Goal: Task Accomplishment & Management: Manage account settings

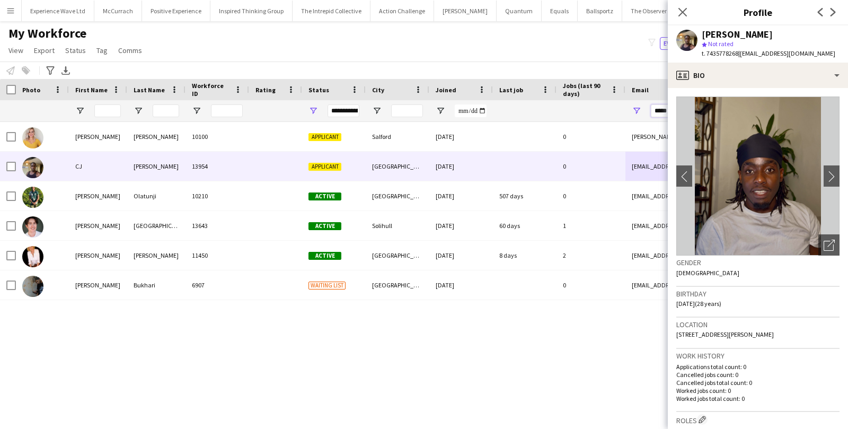
click at [658, 110] on input "*****" at bounding box center [741, 110] width 180 height 13
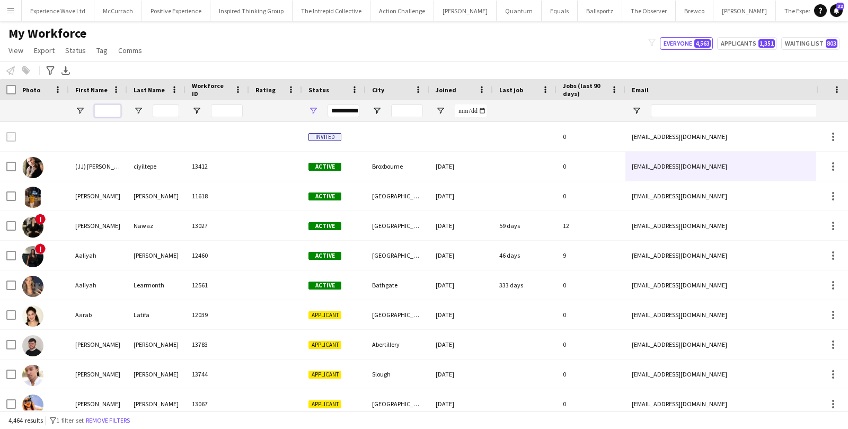
click at [119, 109] on input "First Name Filter Input" at bounding box center [107, 110] width 26 height 13
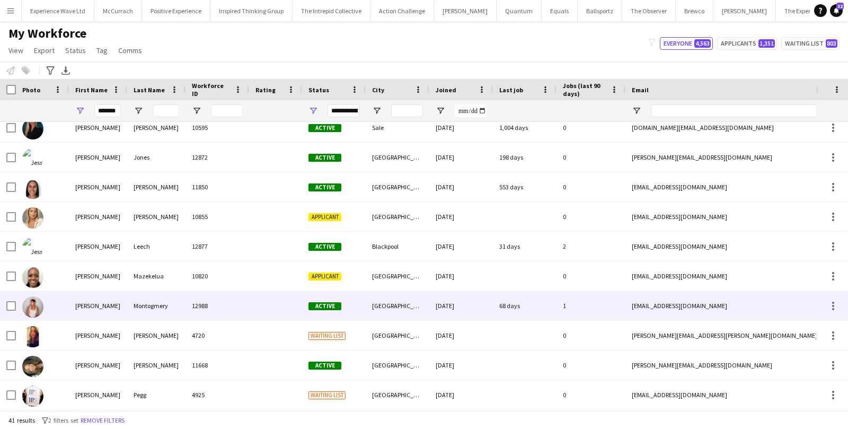
click at [93, 306] on div "[PERSON_NAME]" at bounding box center [98, 305] width 58 height 29
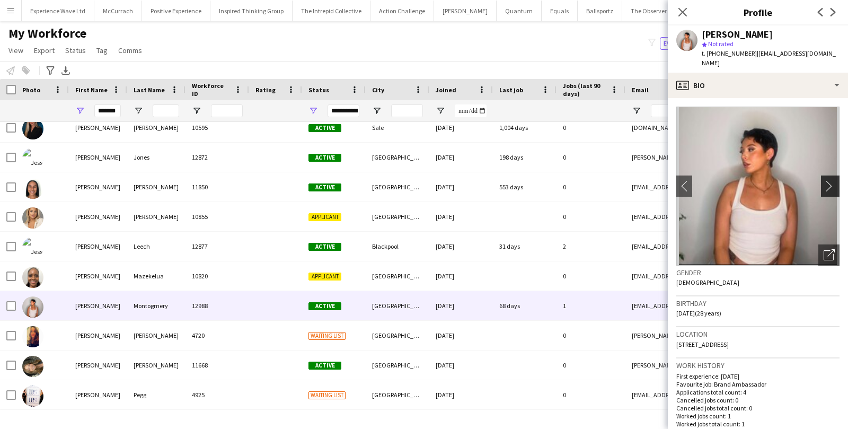
click at [825, 180] on app-icon "chevron-right" at bounding box center [831, 185] width 16 height 11
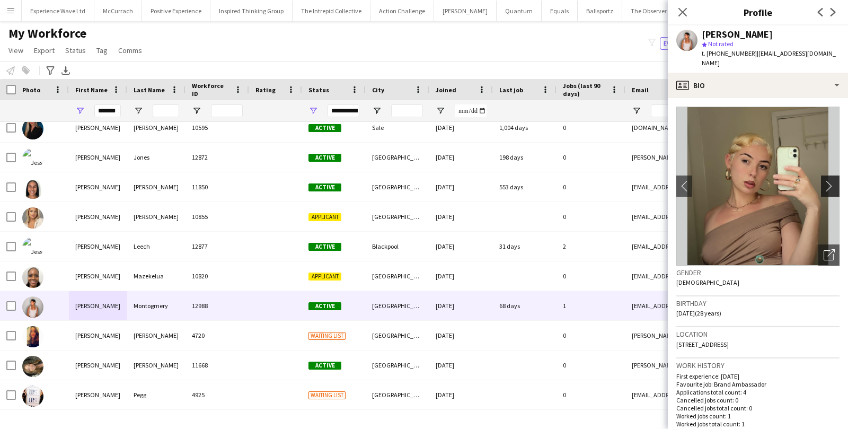
click at [825, 180] on app-icon "chevron-right" at bounding box center [831, 185] width 16 height 11
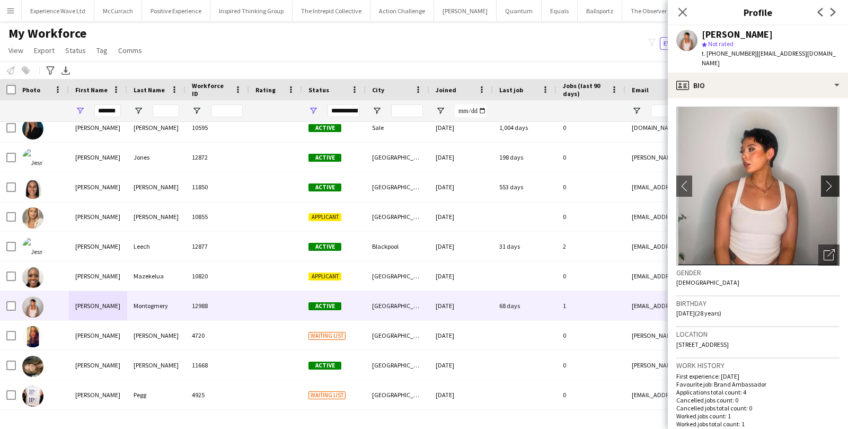
click at [825, 180] on app-icon "chevron-right" at bounding box center [831, 185] width 16 height 11
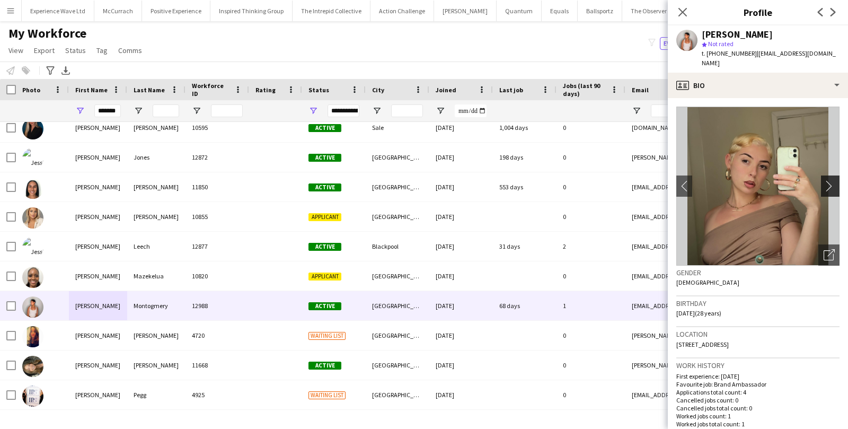
click at [825, 180] on app-icon "chevron-right" at bounding box center [831, 185] width 16 height 11
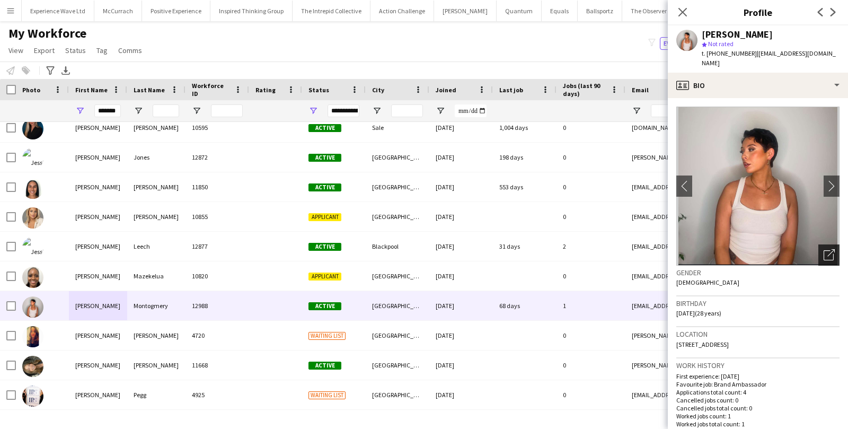
click at [835, 244] on div "Open photos pop-in" at bounding box center [828, 254] width 21 height 21
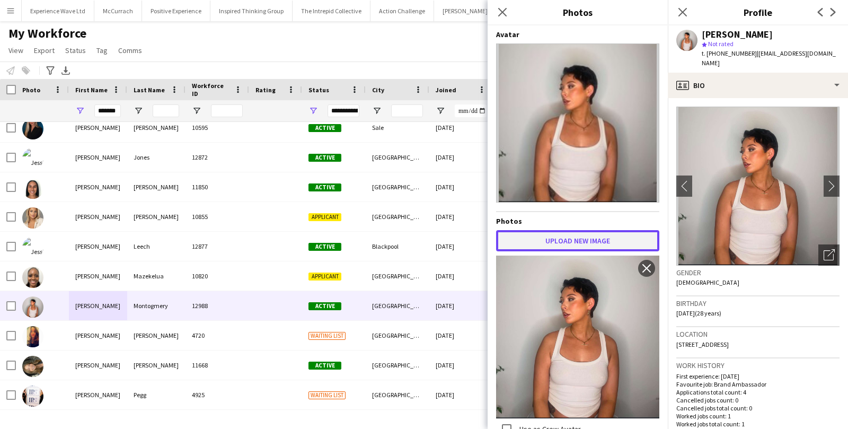
click at [609, 236] on button "Upload new image" at bounding box center [577, 240] width 163 height 21
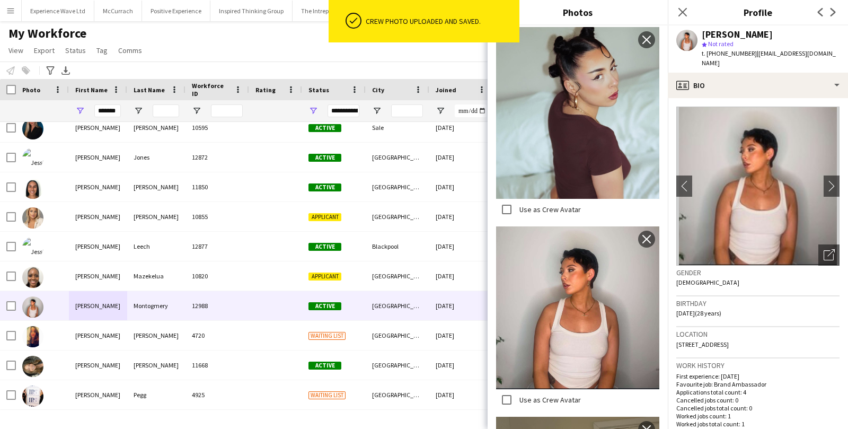
scroll to position [208, 0]
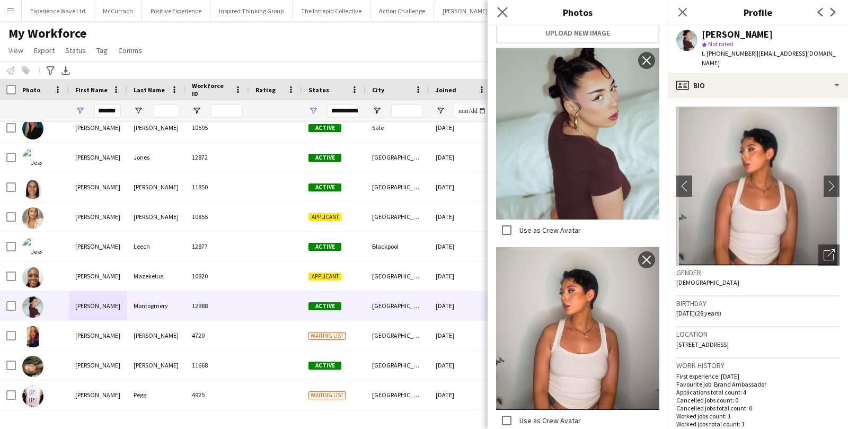
click at [500, 6] on app-icon "Close pop-in" at bounding box center [502, 12] width 15 height 15
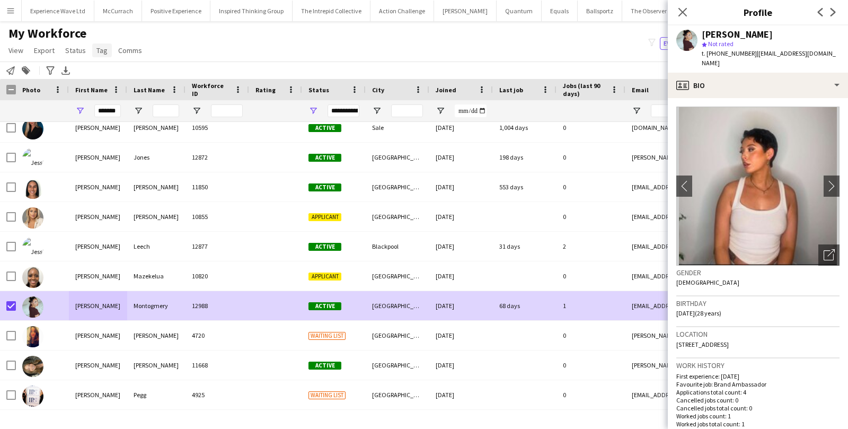
click at [103, 52] on span "Tag" at bounding box center [101, 51] width 11 height 10
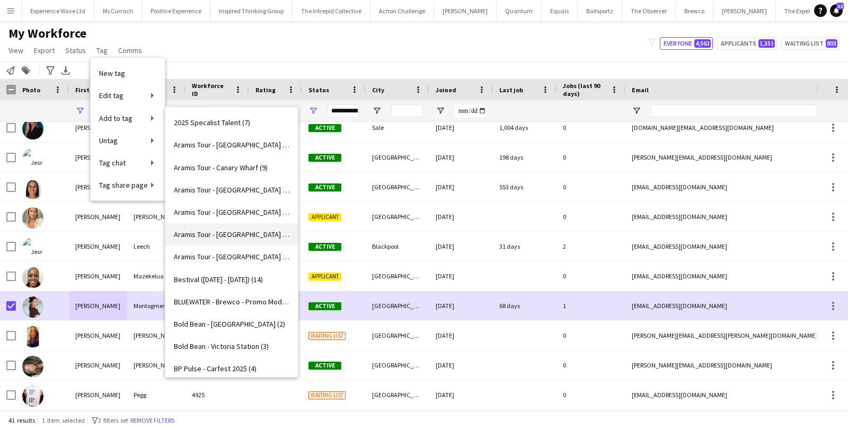
click at [207, 225] on link "Aramis Tour - [GEOGRAPHIC_DATA] (5)" at bounding box center [231, 234] width 132 height 22
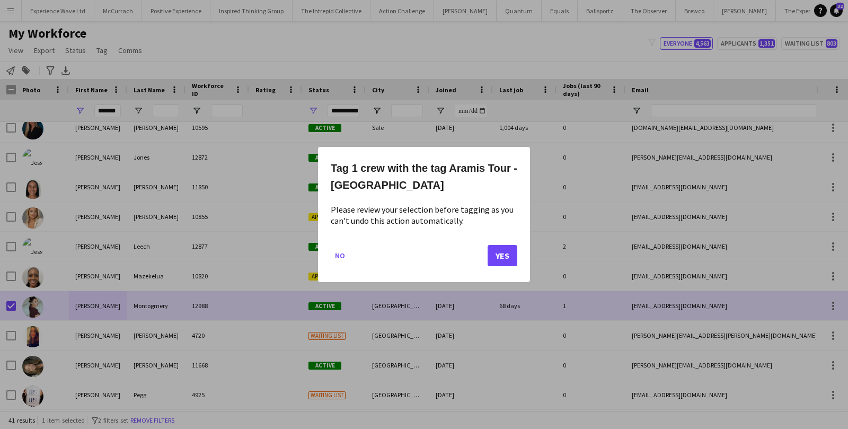
click at [503, 265] on mat-dialog-actions "No Yes" at bounding box center [424, 259] width 186 height 45
click at [501, 254] on button "Yes" at bounding box center [502, 255] width 30 height 21
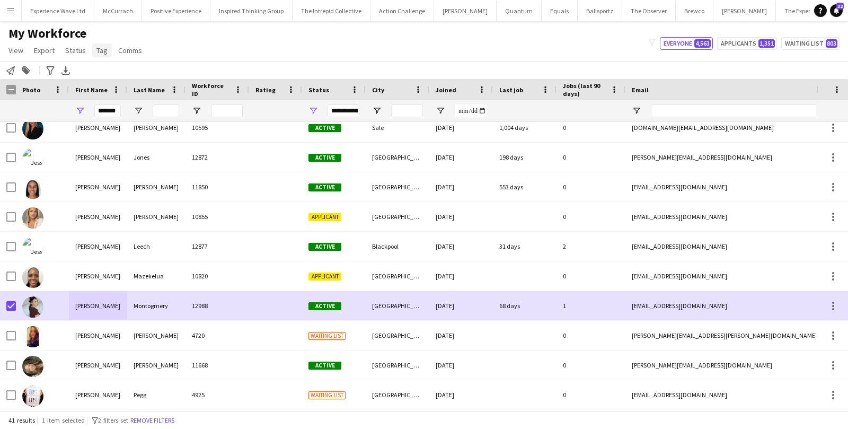
click at [99, 54] on span "Tag" at bounding box center [101, 51] width 11 height 10
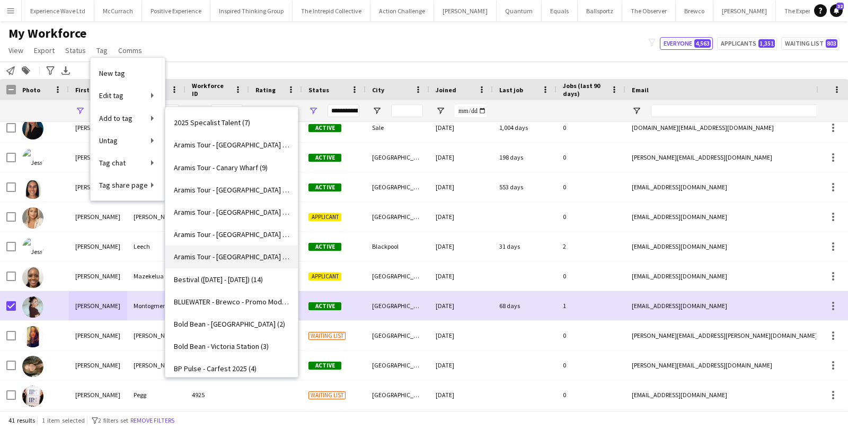
click at [209, 248] on link "Aramis Tour - [GEOGRAPHIC_DATA] (2)" at bounding box center [231, 256] width 132 height 22
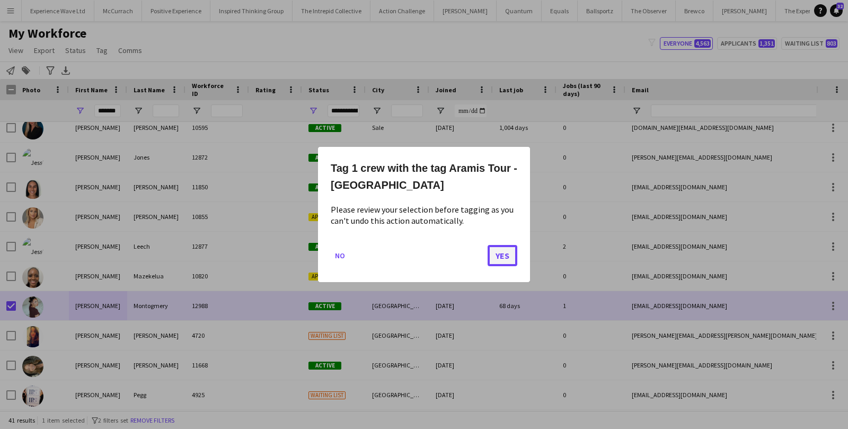
click at [488, 253] on button "Yes" at bounding box center [502, 255] width 30 height 21
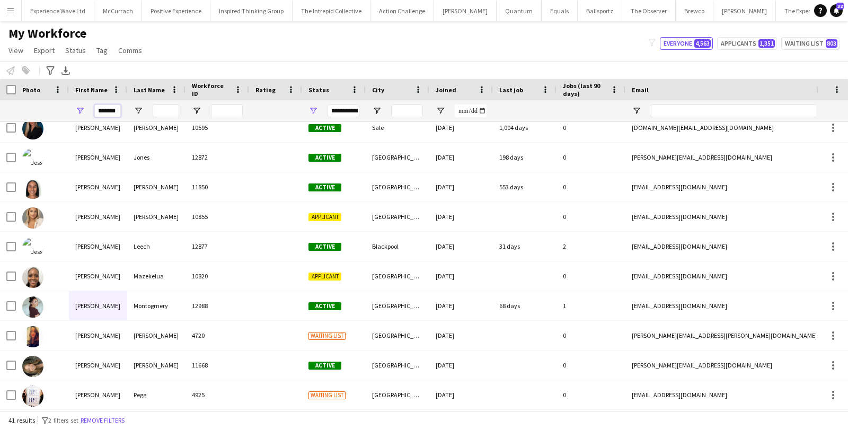
drag, startPoint x: 117, startPoint y: 111, endPoint x: 79, endPoint y: 110, distance: 37.6
click at [79, 110] on div "*******" at bounding box center [98, 110] width 58 height 21
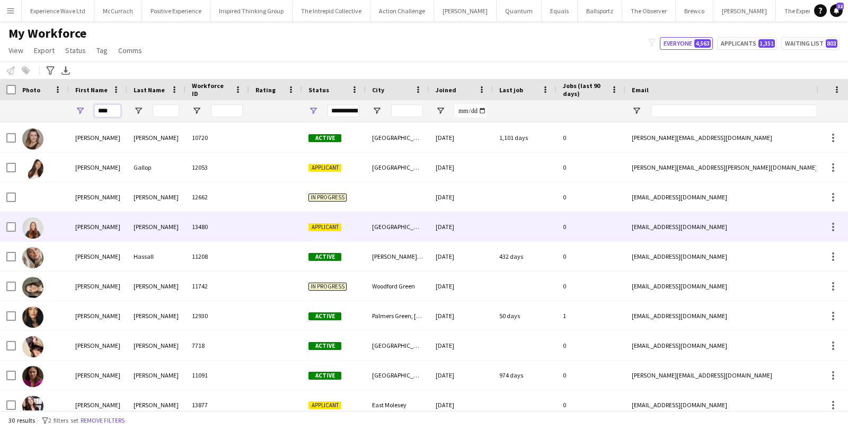
scroll to position [127, 0]
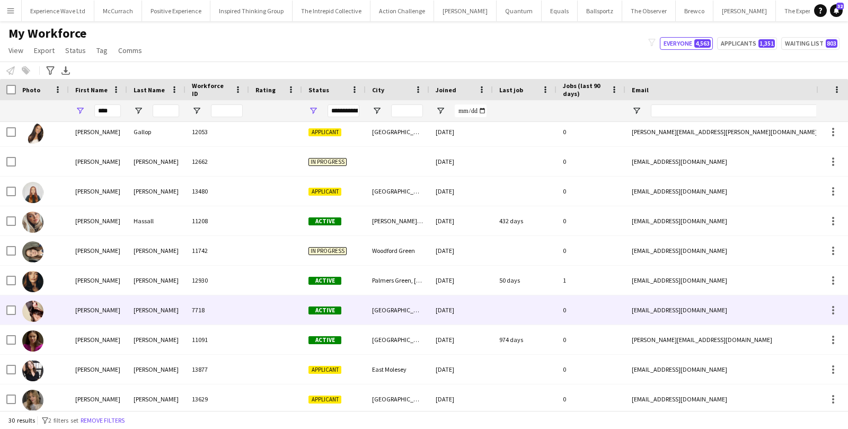
click at [203, 308] on div "7718" at bounding box center [217, 309] width 64 height 29
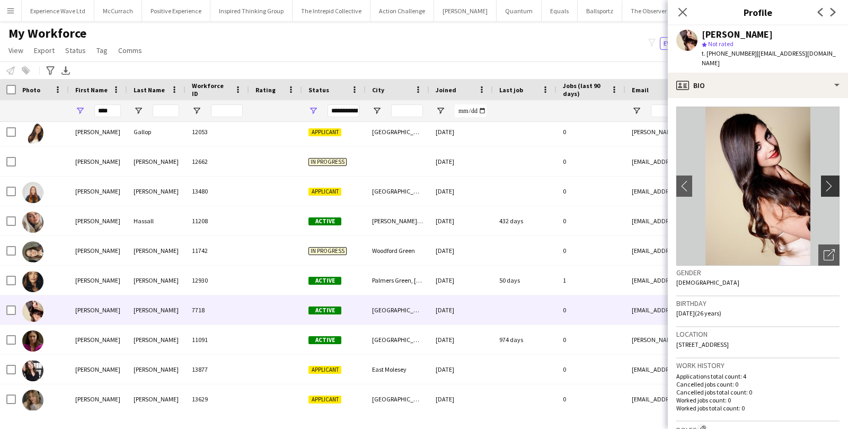
click at [833, 180] on app-icon "chevron-right" at bounding box center [831, 185] width 16 height 11
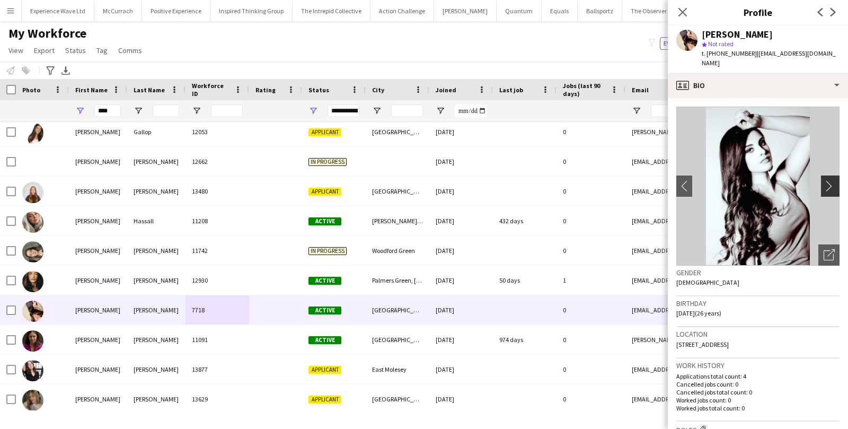
click at [830, 180] on app-icon "chevron-right" at bounding box center [831, 185] width 16 height 11
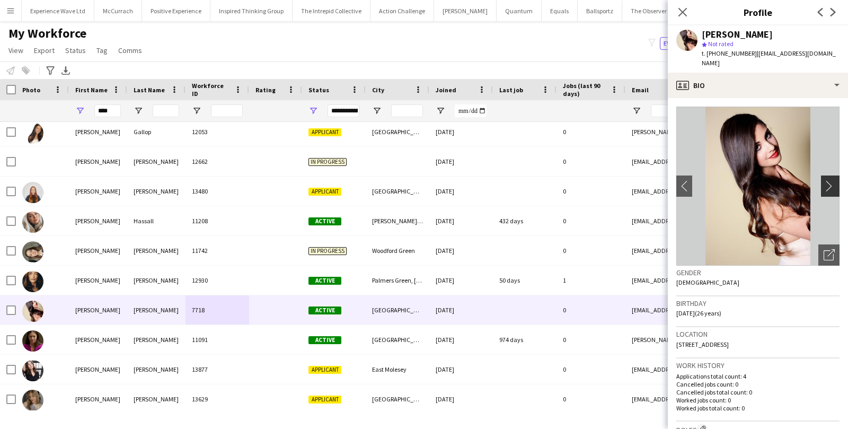
click at [830, 180] on app-icon "chevron-right" at bounding box center [831, 185] width 16 height 11
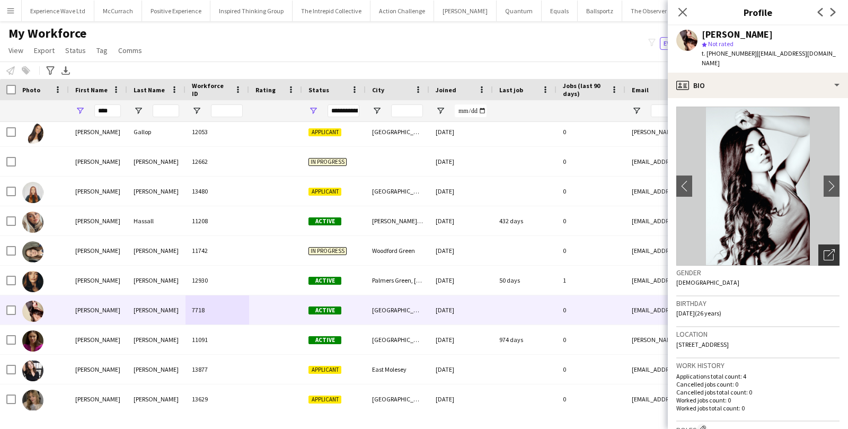
click at [833, 251] on div "Open photos pop-in" at bounding box center [828, 254] width 21 height 21
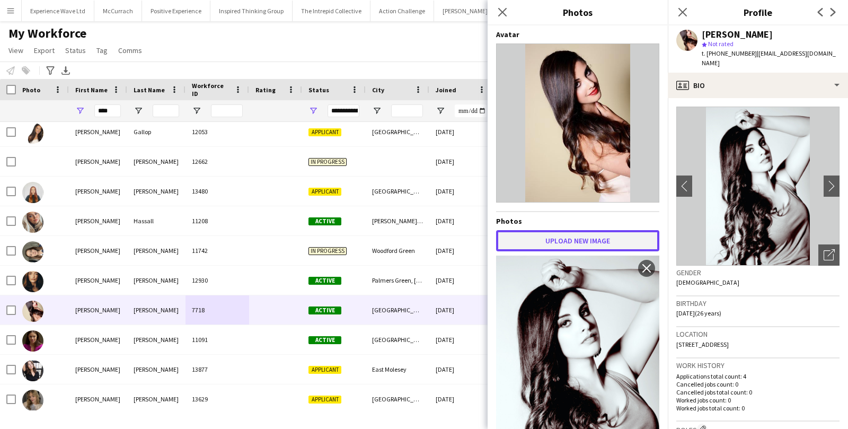
click at [628, 243] on button "Upload new image" at bounding box center [577, 240] width 163 height 21
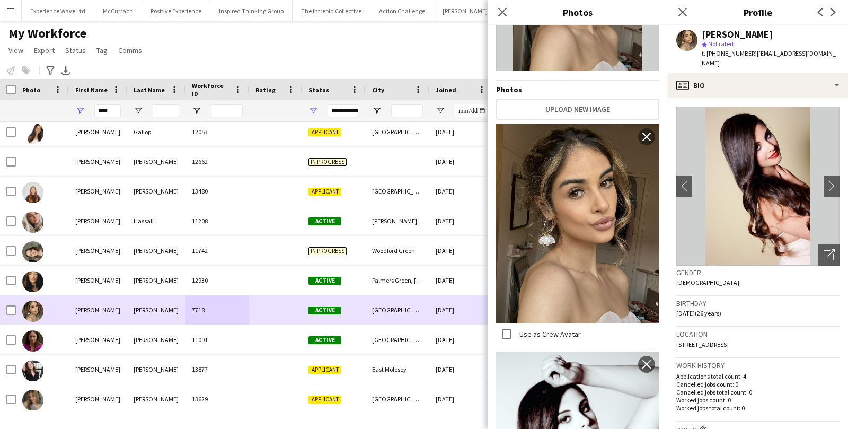
click at [4, 310] on div at bounding box center [8, 309] width 16 height 29
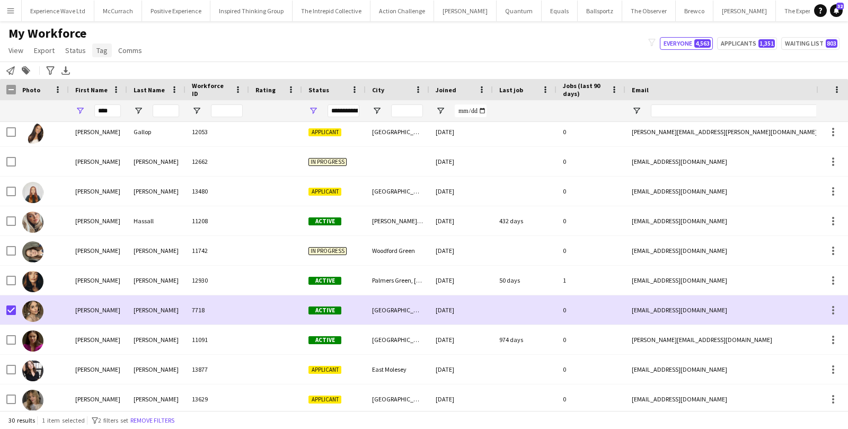
click at [96, 52] on span "Tag" at bounding box center [101, 51] width 11 height 10
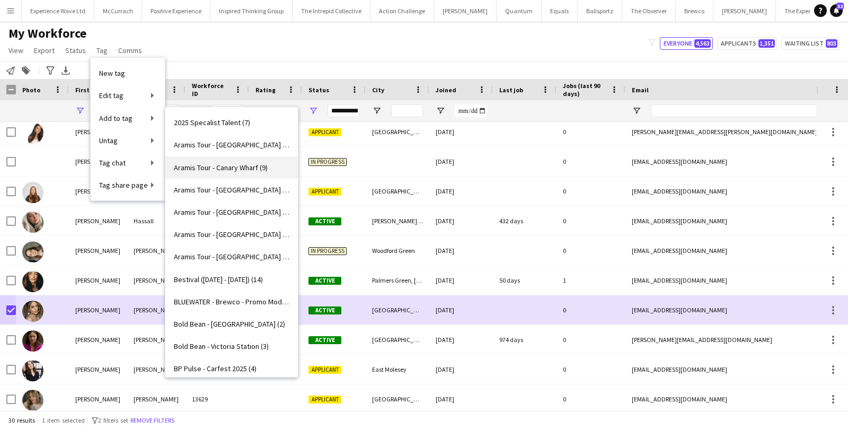
click at [225, 165] on span "Aramis Tour - Canary Wharf (9)" at bounding box center [221, 168] width 94 height 10
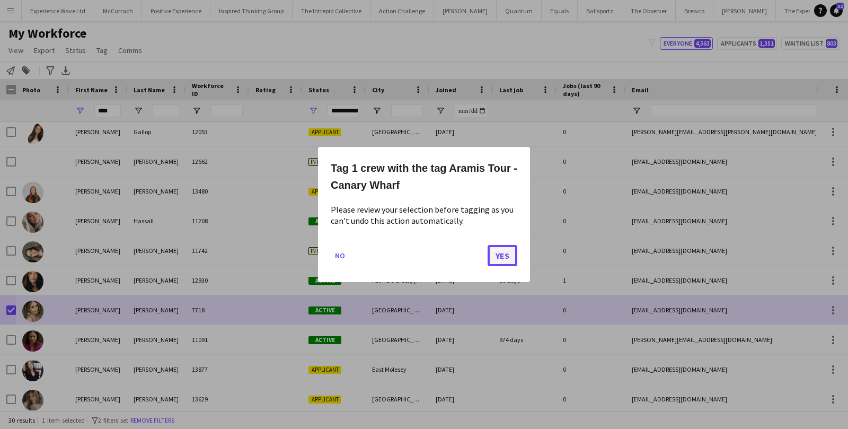
click at [488, 256] on button "Yes" at bounding box center [502, 255] width 30 height 21
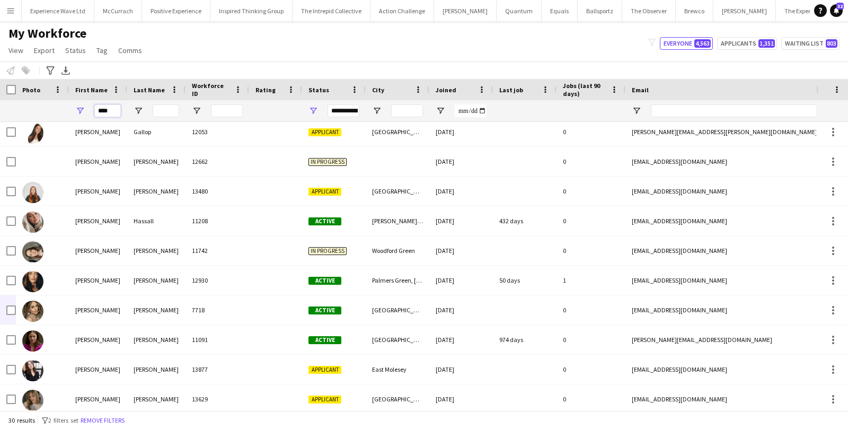
drag, startPoint x: 117, startPoint y: 108, endPoint x: 93, endPoint y: 111, distance: 24.5
click at [93, 111] on div "****" at bounding box center [98, 110] width 58 height 21
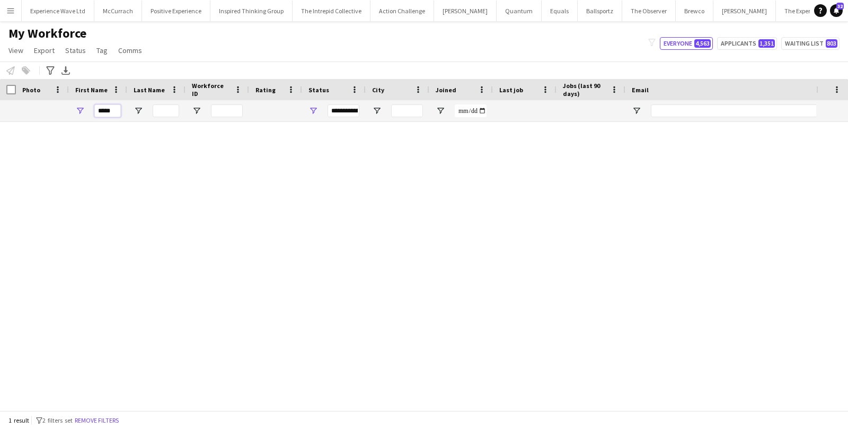
scroll to position [0, 0]
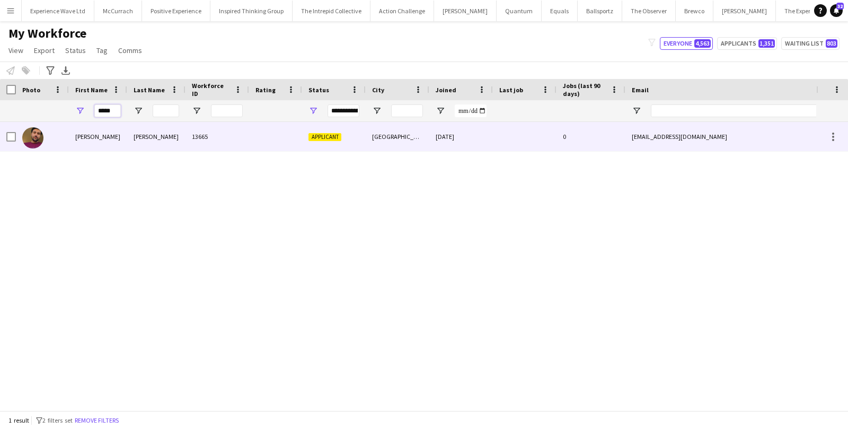
type input "*****"
click at [76, 137] on div "[PERSON_NAME]" at bounding box center [98, 136] width 58 height 29
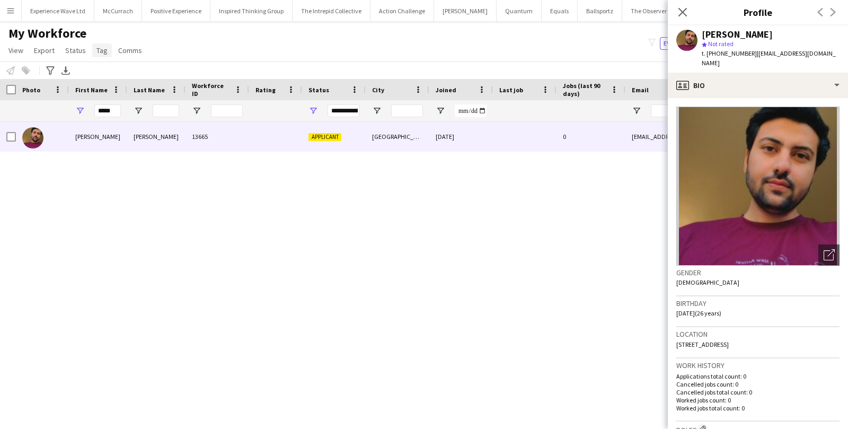
click at [101, 54] on span "Tag" at bounding box center [101, 51] width 11 height 10
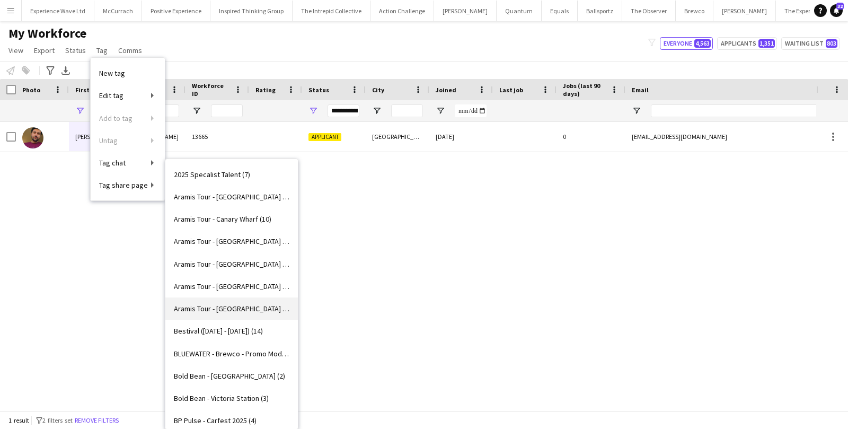
click at [217, 305] on span "Aramis Tour - [GEOGRAPHIC_DATA] (3)" at bounding box center [231, 309] width 115 height 10
